Goal: Information Seeking & Learning: Learn about a topic

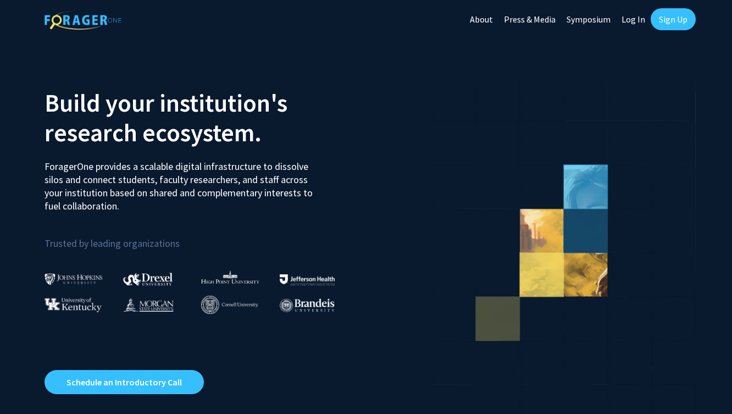
click at [683, 15] on link "Sign Up" at bounding box center [673, 19] width 45 height 22
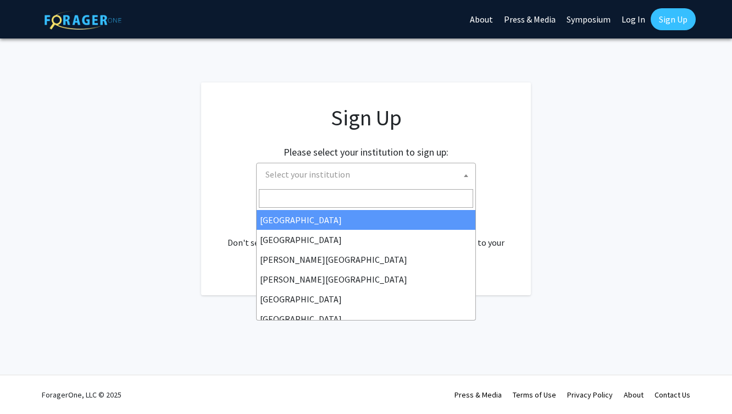
click at [450, 170] on span "Select your institution" at bounding box center [368, 174] width 214 height 23
type input "U"
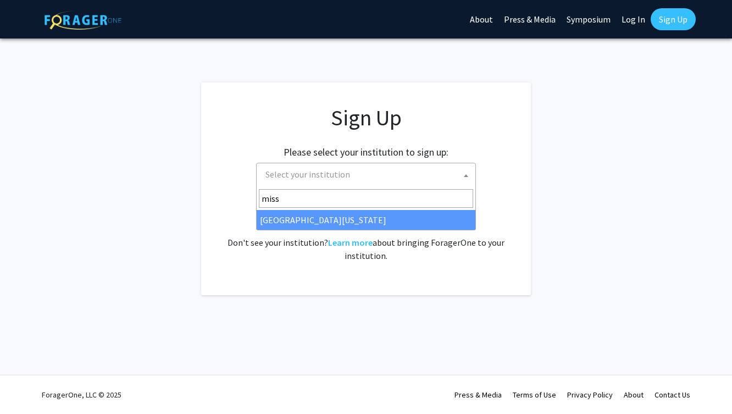
type input "miss"
select select "33"
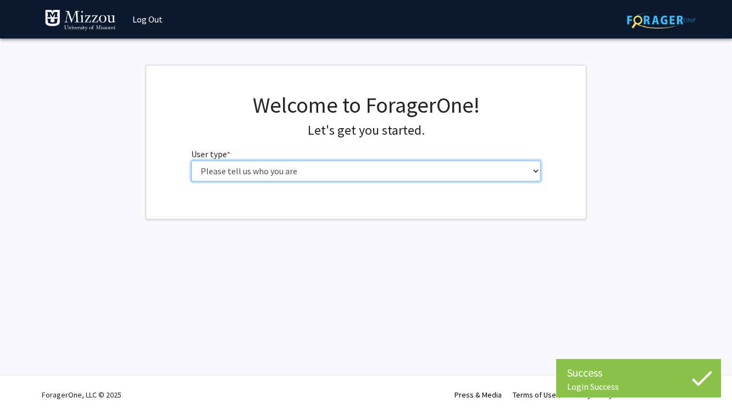
select select "1: undergrad"
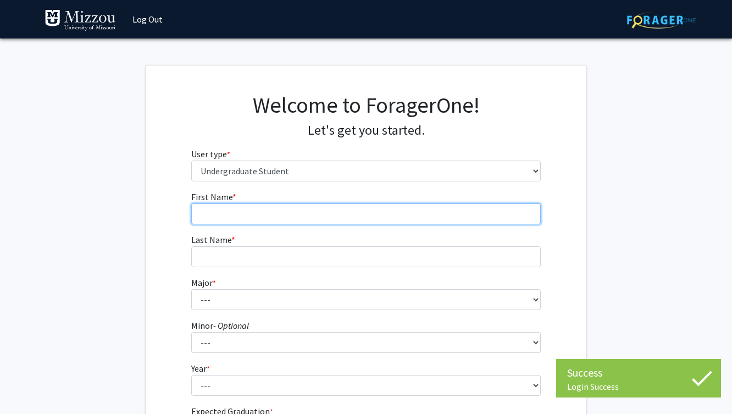
click at [340, 212] on input "First Name * required" at bounding box center [366, 213] width 350 height 21
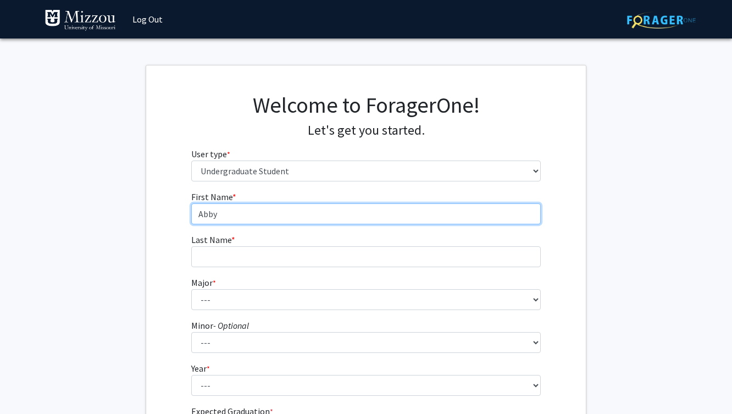
type input "Abby"
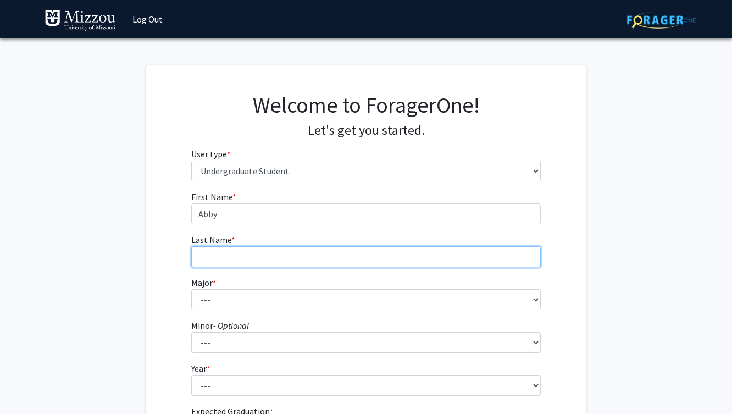
click at [321, 256] on input "Last Name * required" at bounding box center [366, 256] width 350 height 21
type input "DuBois"
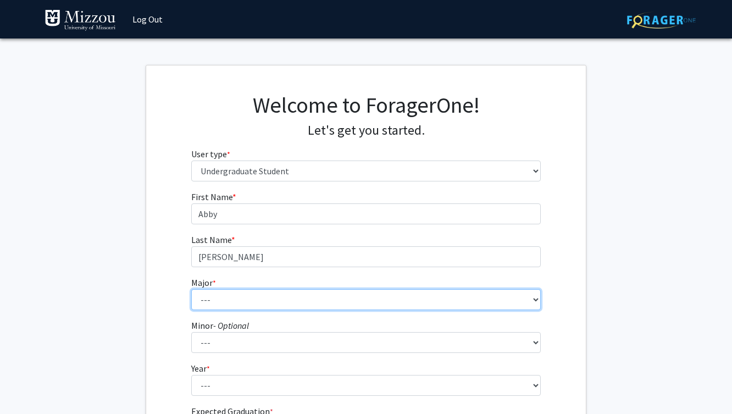
select select "8: 2497"
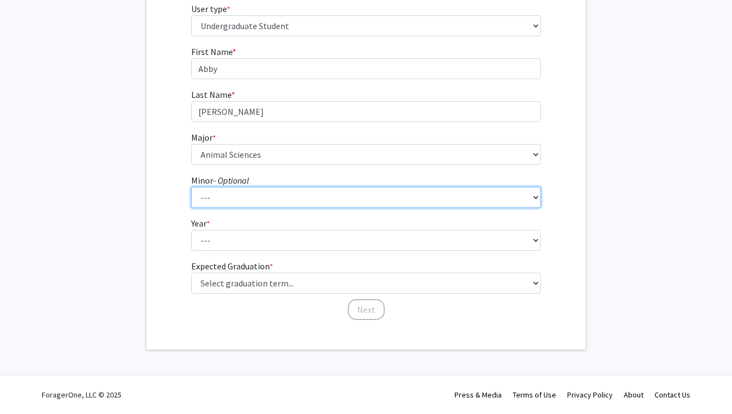
scroll to position [145, 0]
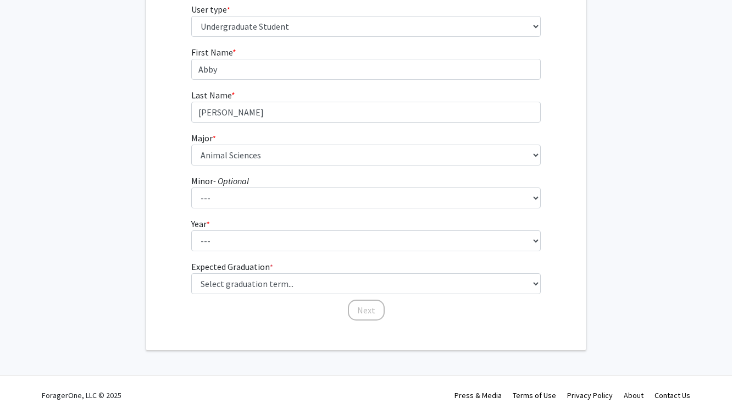
click at [229, 223] on fg-select "Year * required --- First-year Sophomore Junior Senior Postbaccalaureate Certif…" at bounding box center [366, 234] width 350 height 34
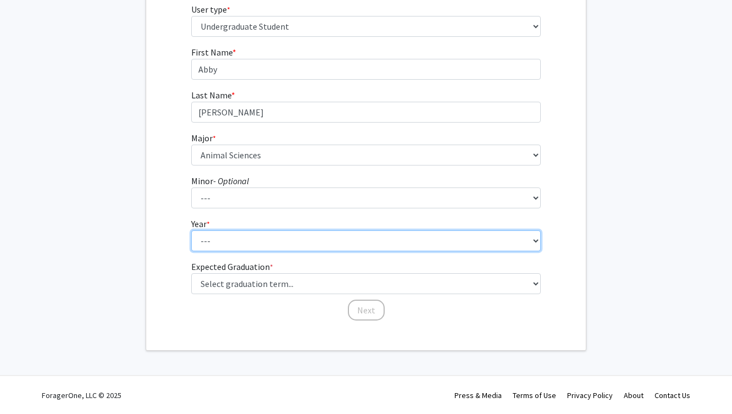
select select "1: first-year"
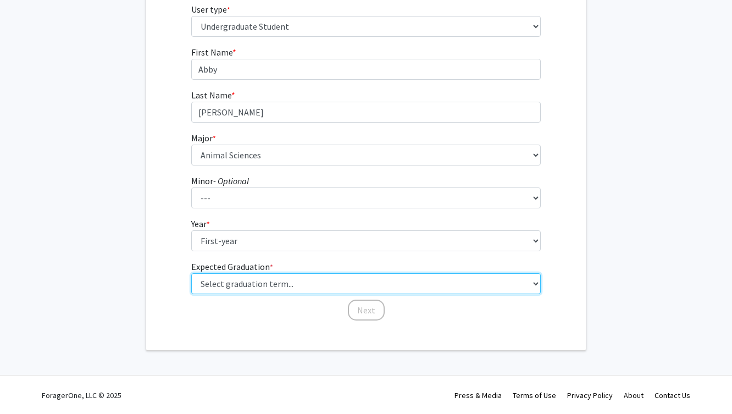
select select "11: fall_2027"
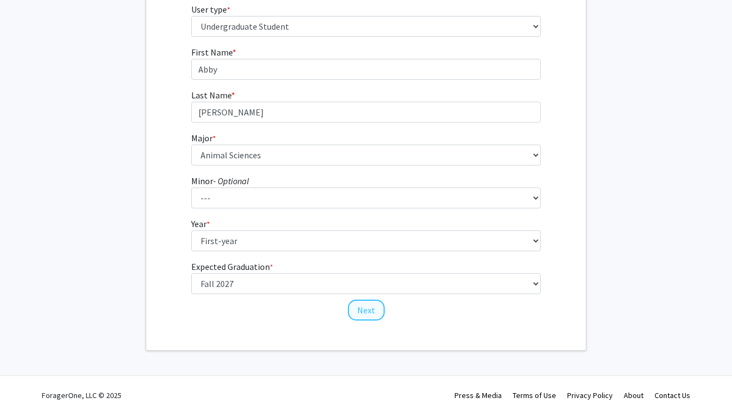
click at [356, 309] on button "Next" at bounding box center [366, 310] width 37 height 21
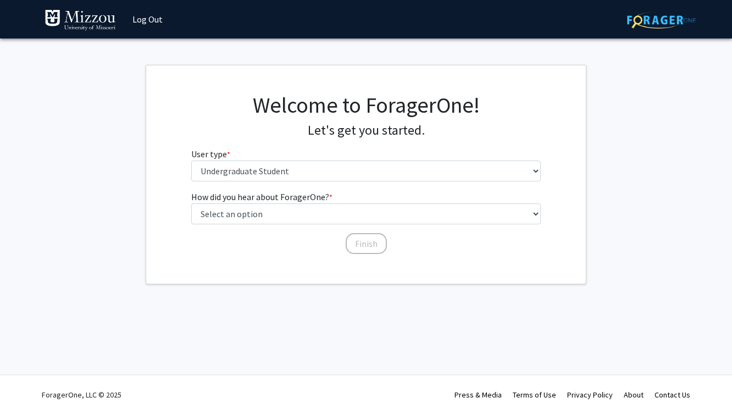
scroll to position [0, 0]
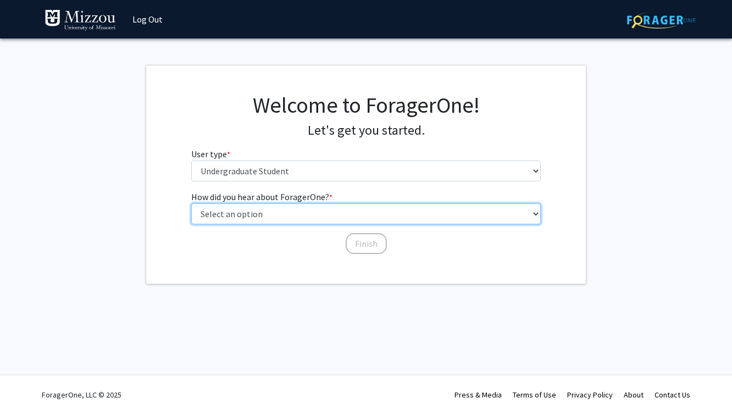
select select "2: faculty_recommendation"
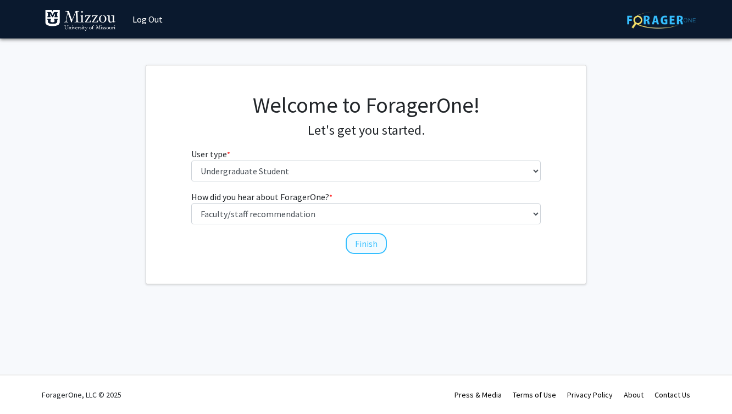
click at [368, 240] on button "Finish" at bounding box center [366, 243] width 41 height 21
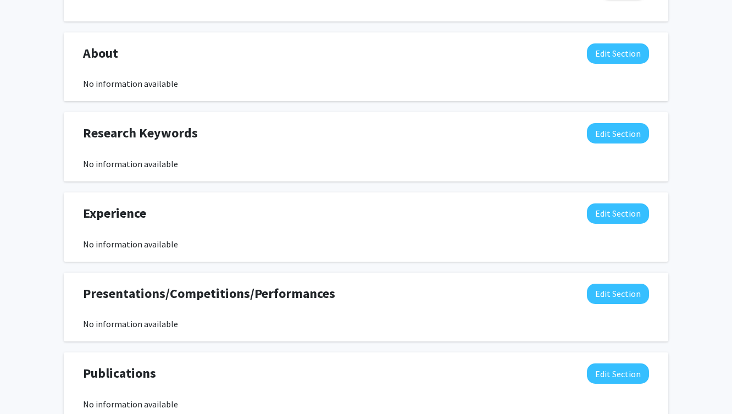
scroll to position [448, 0]
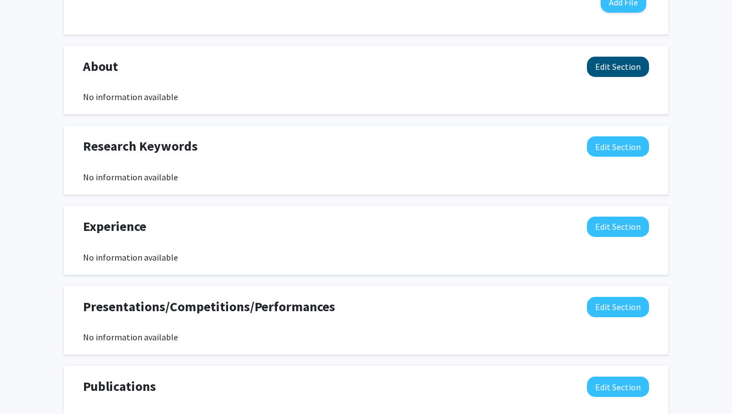
click at [624, 72] on button "Edit Section" at bounding box center [618, 67] width 62 height 20
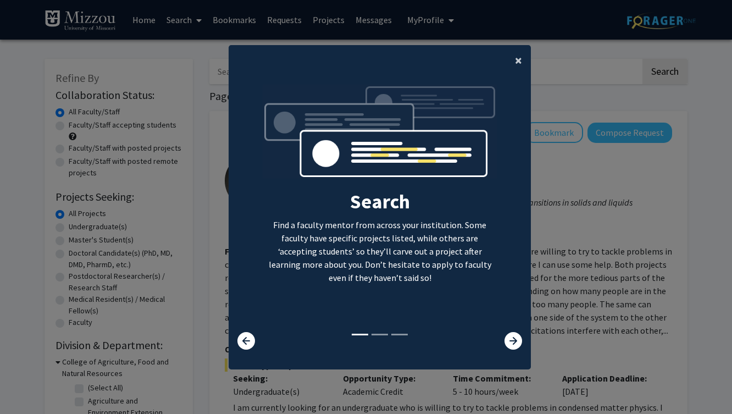
click at [517, 56] on span "×" at bounding box center [518, 60] width 7 height 17
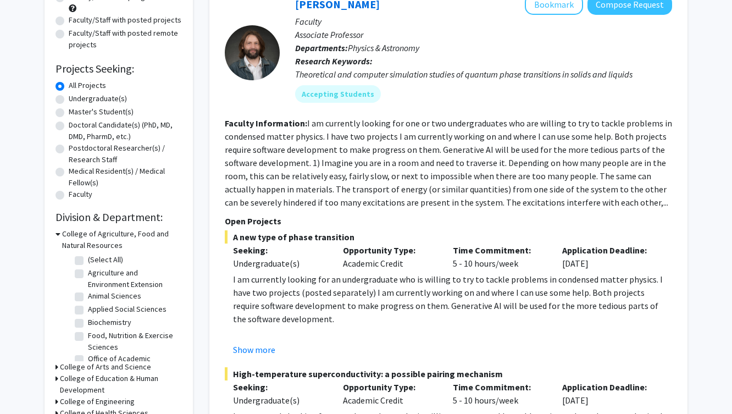
scroll to position [129, 0]
click at [88, 296] on label "Animal Sciences" at bounding box center [114, 296] width 53 height 12
click at [88, 296] on input "Animal Sciences" at bounding box center [91, 293] width 7 height 7
checkbox input "true"
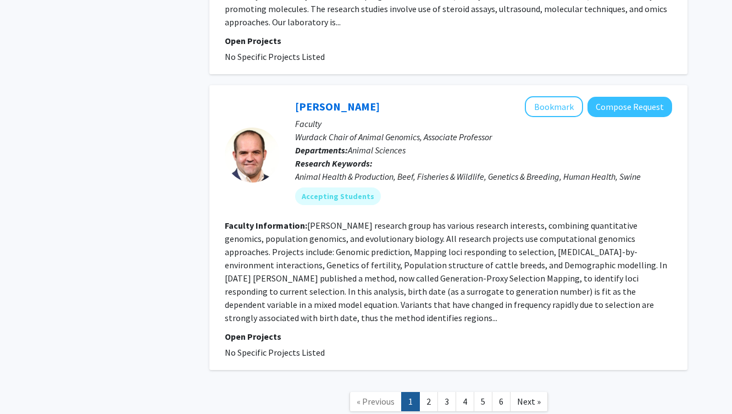
scroll to position [2467, 0]
click at [427, 392] on link "2" at bounding box center [428, 401] width 19 height 19
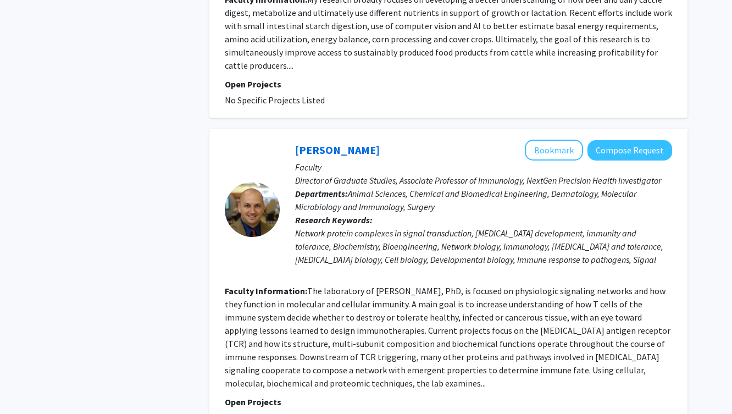
scroll to position [2438, 0]
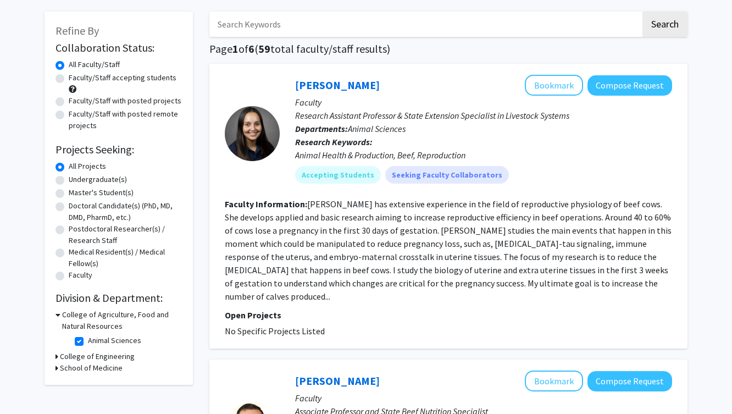
scroll to position [46, 0]
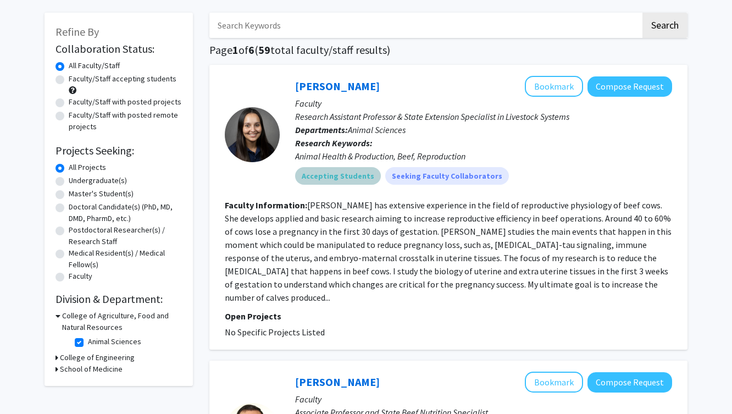
click at [336, 175] on mat-chip "Accepting Students" at bounding box center [338, 176] width 86 height 18
click at [331, 178] on mat-chip "Accepting Students" at bounding box center [338, 176] width 86 height 18
click at [315, 92] on link "[PERSON_NAME]" at bounding box center [337, 86] width 85 height 14
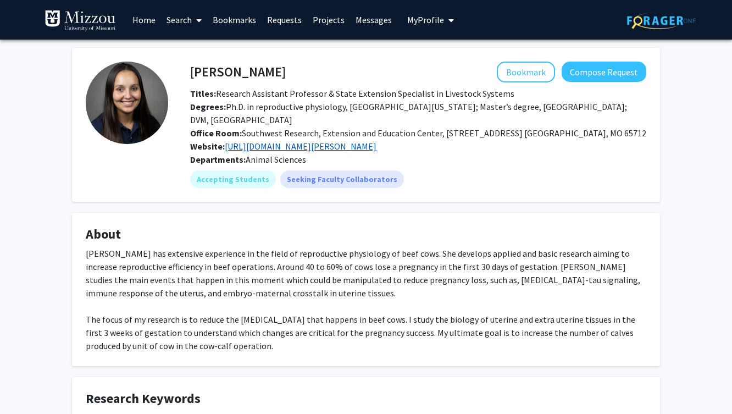
click at [251, 151] on link "[URL][DOMAIN_NAME][PERSON_NAME]" at bounding box center [301, 146] width 152 height 11
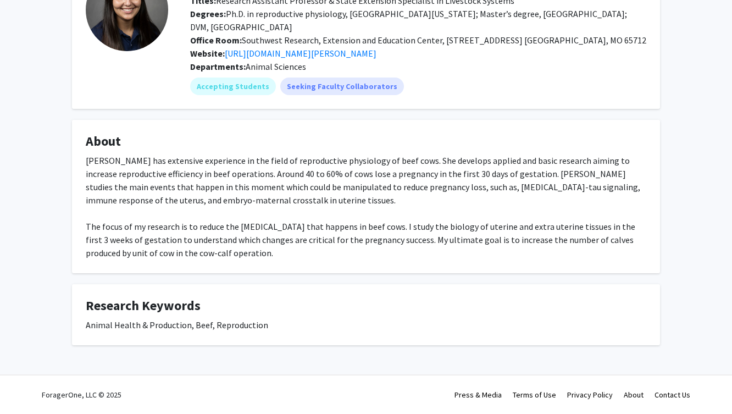
scroll to position [93, 0]
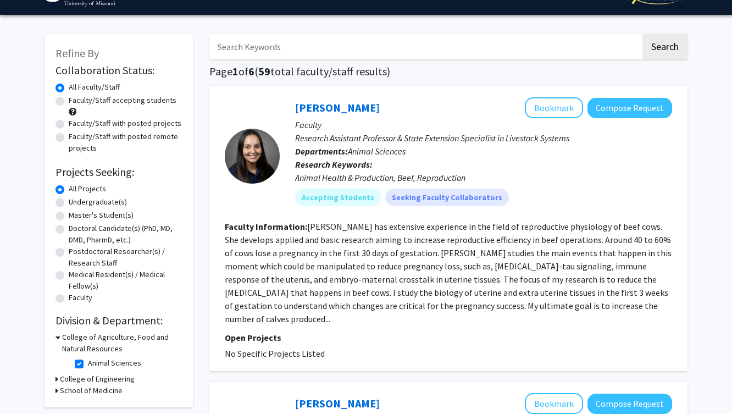
scroll to position [25, 0]
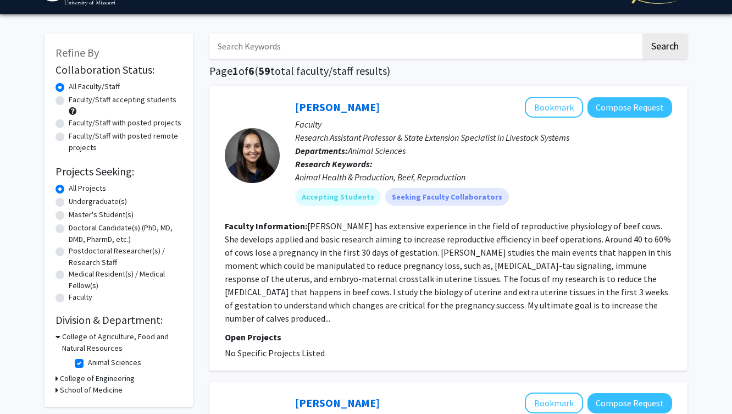
click at [169, 98] on label "Faculty/Staff accepting students" at bounding box center [123, 100] width 108 height 12
click at [76, 98] on input "Faculty/Staff accepting students" at bounding box center [72, 97] width 7 height 7
radio input "true"
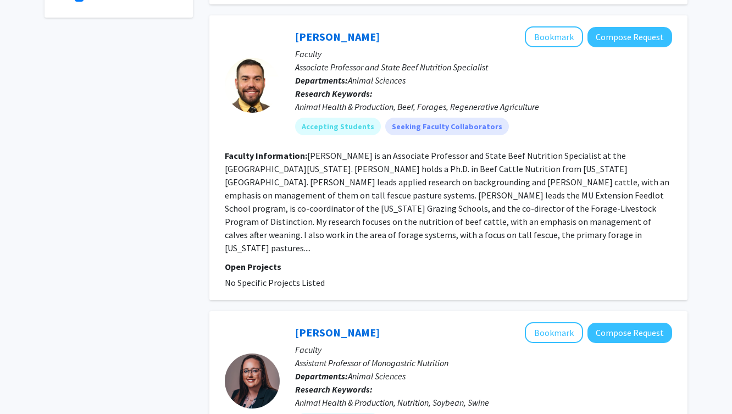
scroll to position [342, 0]
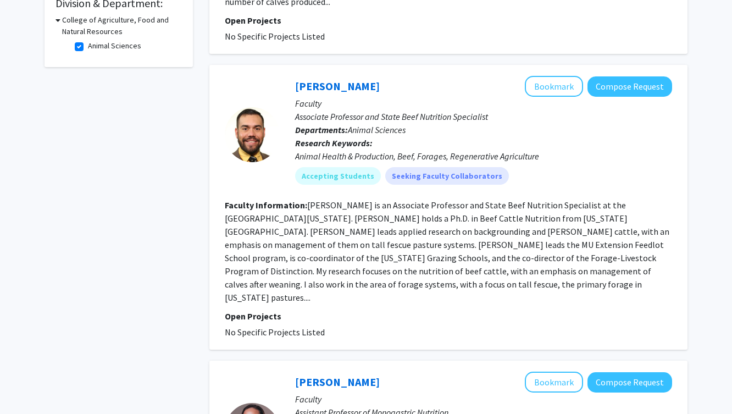
click at [321, 82] on div "[PERSON_NAME] Bookmark Compose Request" at bounding box center [483, 86] width 377 height 21
click at [313, 79] on link "[PERSON_NAME]" at bounding box center [337, 86] width 85 height 14
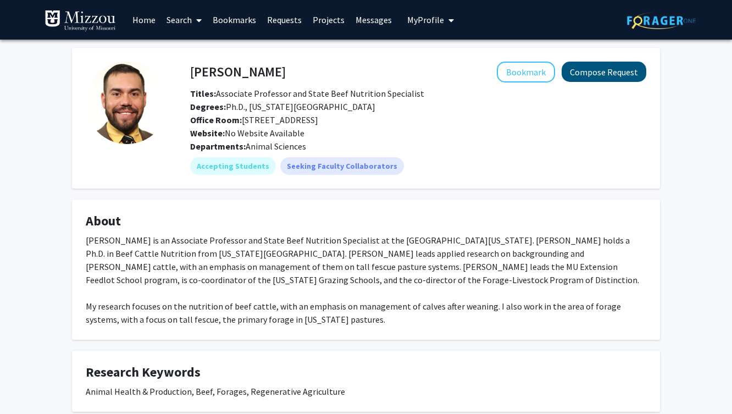
click at [578, 76] on button "Compose Request" at bounding box center [604, 72] width 85 height 20
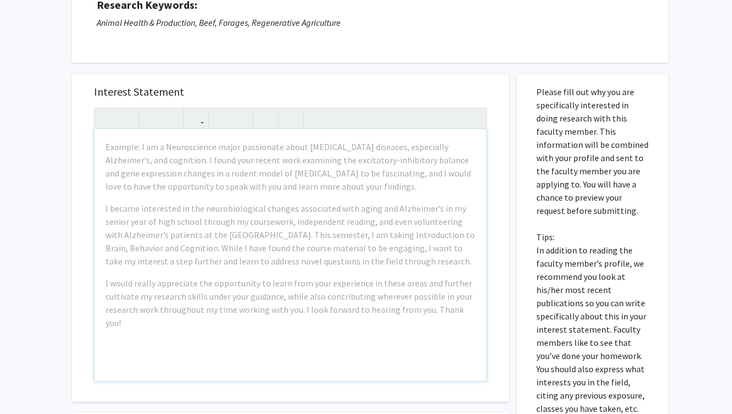
scroll to position [158, 0]
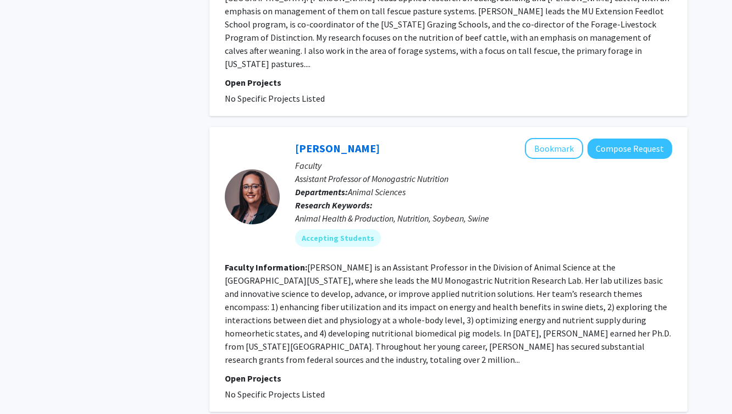
scroll to position [583, 0]
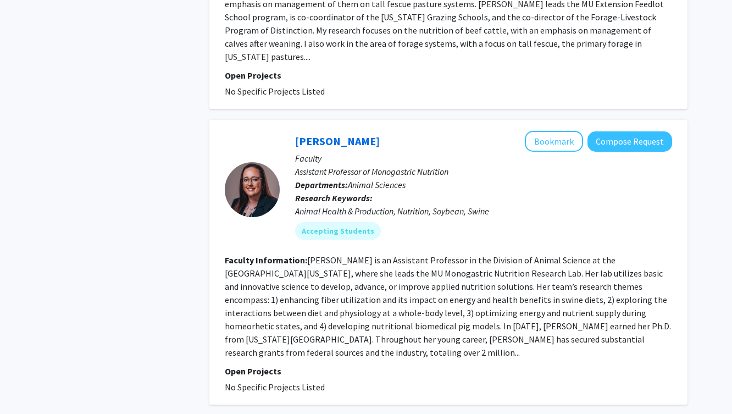
click at [483, 313] on fg-read-more "[PERSON_NAME] is an Assistant Professor in the Division of Animal Science at th…" at bounding box center [448, 305] width 446 height 103
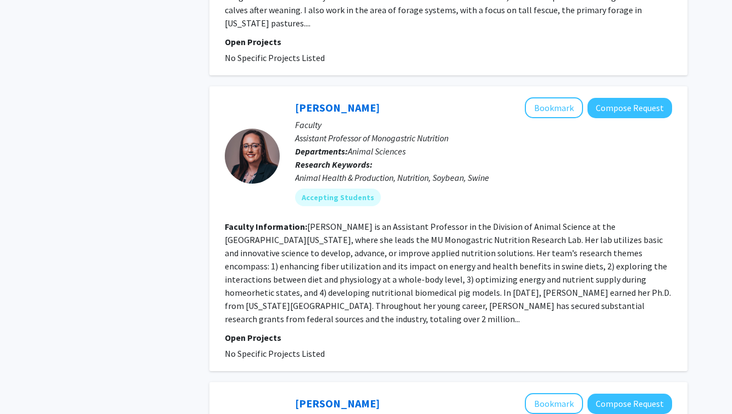
scroll to position [633, 0]
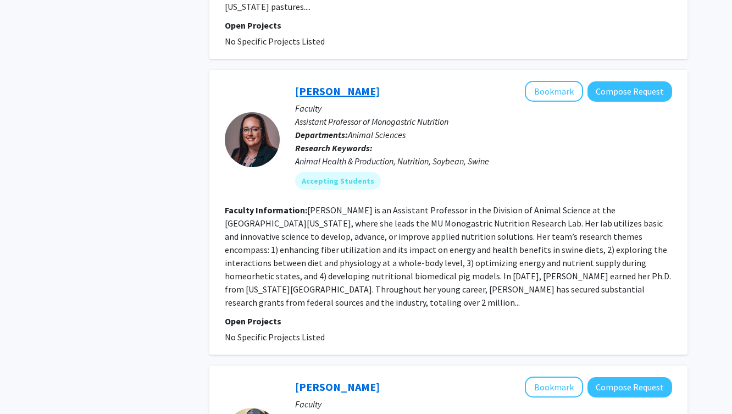
click at [327, 84] on link "[PERSON_NAME]" at bounding box center [337, 91] width 85 height 14
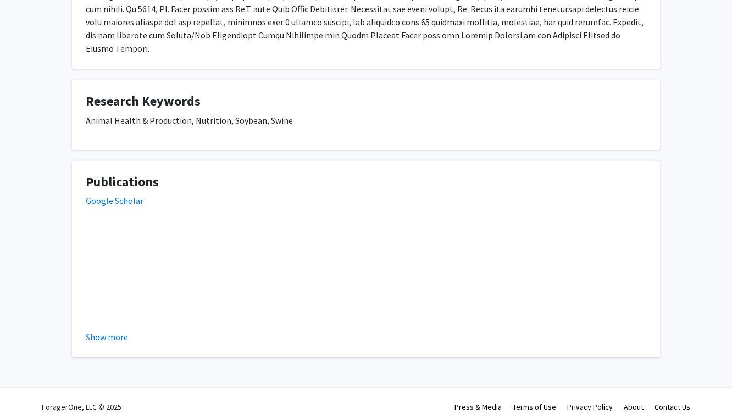
scroll to position [284, 0]
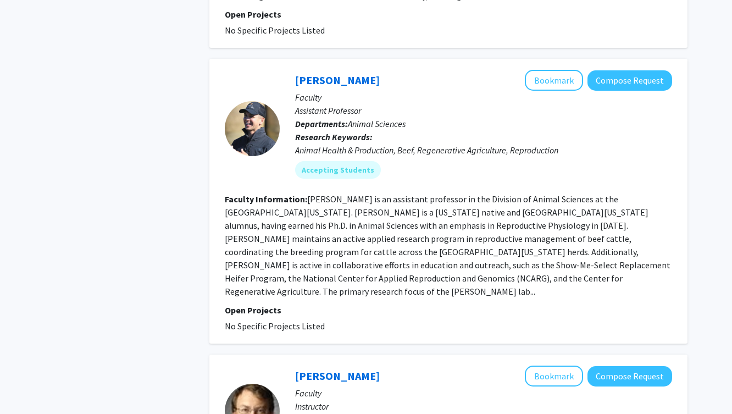
scroll to position [941, 0]
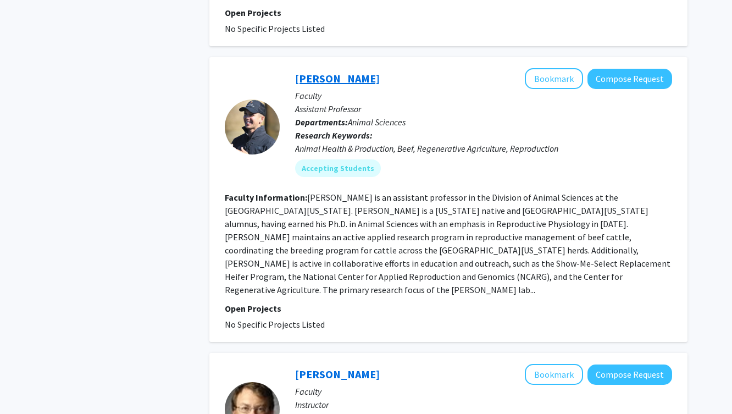
click at [313, 71] on link "[PERSON_NAME]" at bounding box center [337, 78] width 85 height 14
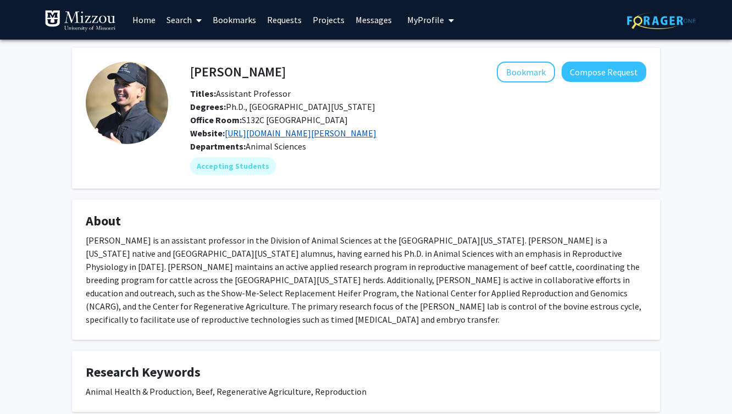
click at [251, 137] on link "[URL][DOMAIN_NAME][PERSON_NAME]" at bounding box center [301, 133] width 152 height 11
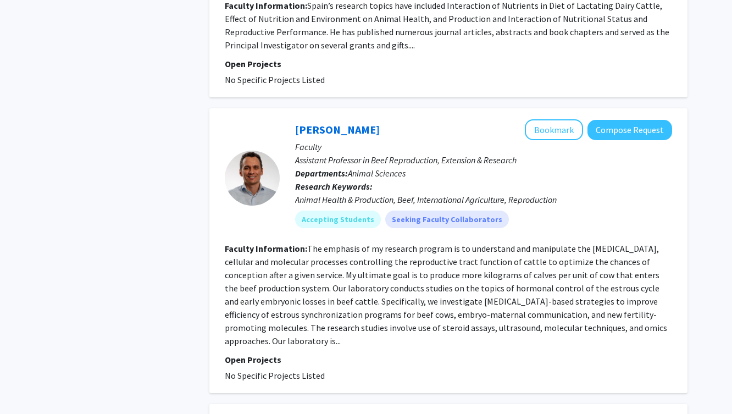
scroll to position [2021, 0]
